Goal: Register for event/course

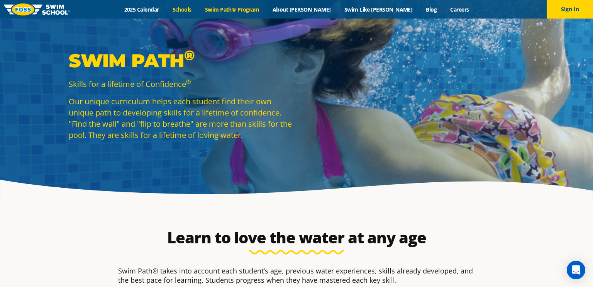
click at [198, 10] on link "Schools" at bounding box center [182, 9] width 32 height 7
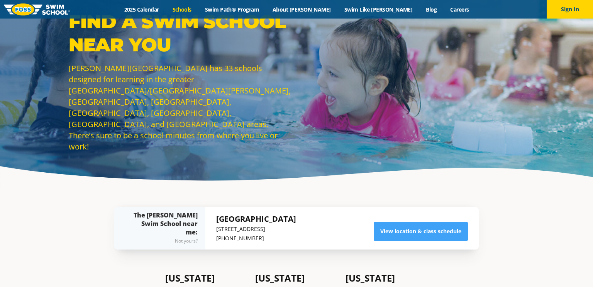
scroll to position [15, 0]
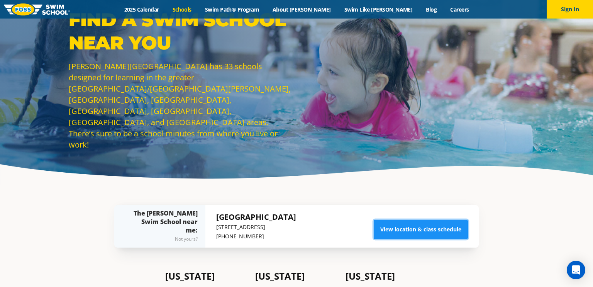
click at [433, 229] on link "View location & class schedule" at bounding box center [421, 229] width 94 height 19
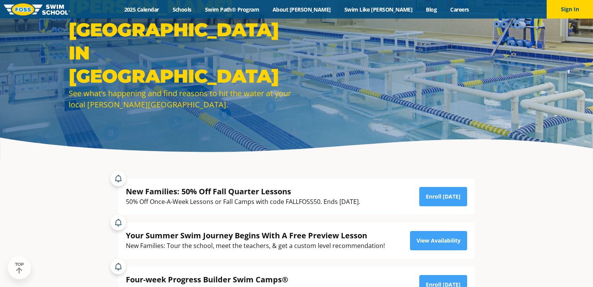
scroll to position [46, 0]
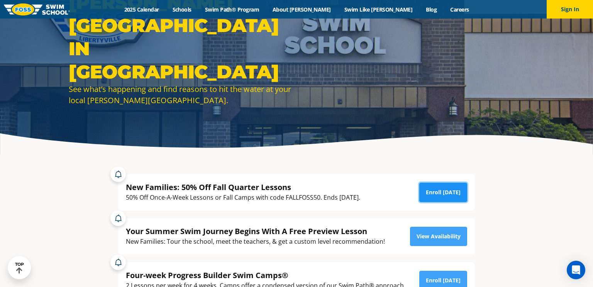
click at [434, 194] on link "Enroll Today" at bounding box center [444, 192] width 48 height 19
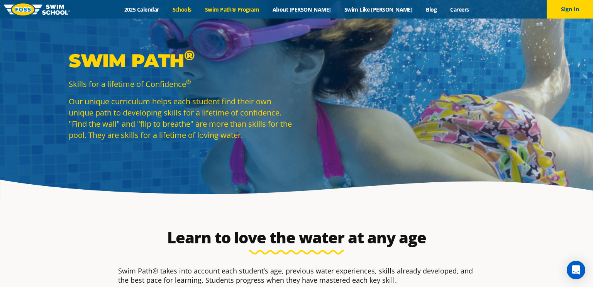
click at [198, 11] on link "Schools" at bounding box center [182, 9] width 32 height 7
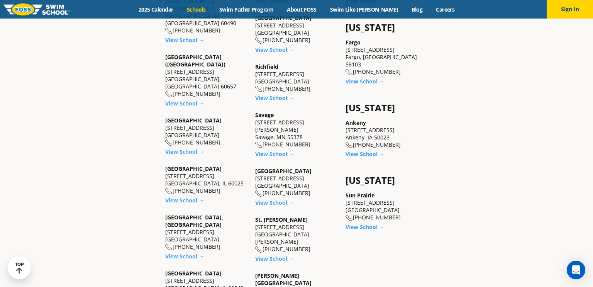
scroll to position [547, 0]
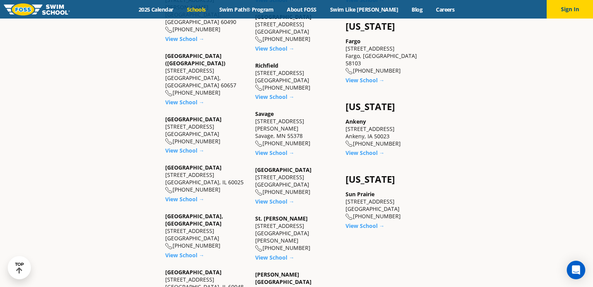
drag, startPoint x: 222, startPoint y: 236, endPoint x: 165, endPoint y: 228, distance: 57.8
click at [165, 228] on div "[US_STATE] [GEOGRAPHIC_DATA] [STREET_ADDRESS][PERSON_NAME] [PHONE_NUMBER] View …" at bounding box center [206, 108] width 90 height 746
copy div "[STREET_ADDRESS]"
